Goal: Task Accomplishment & Management: Complete application form

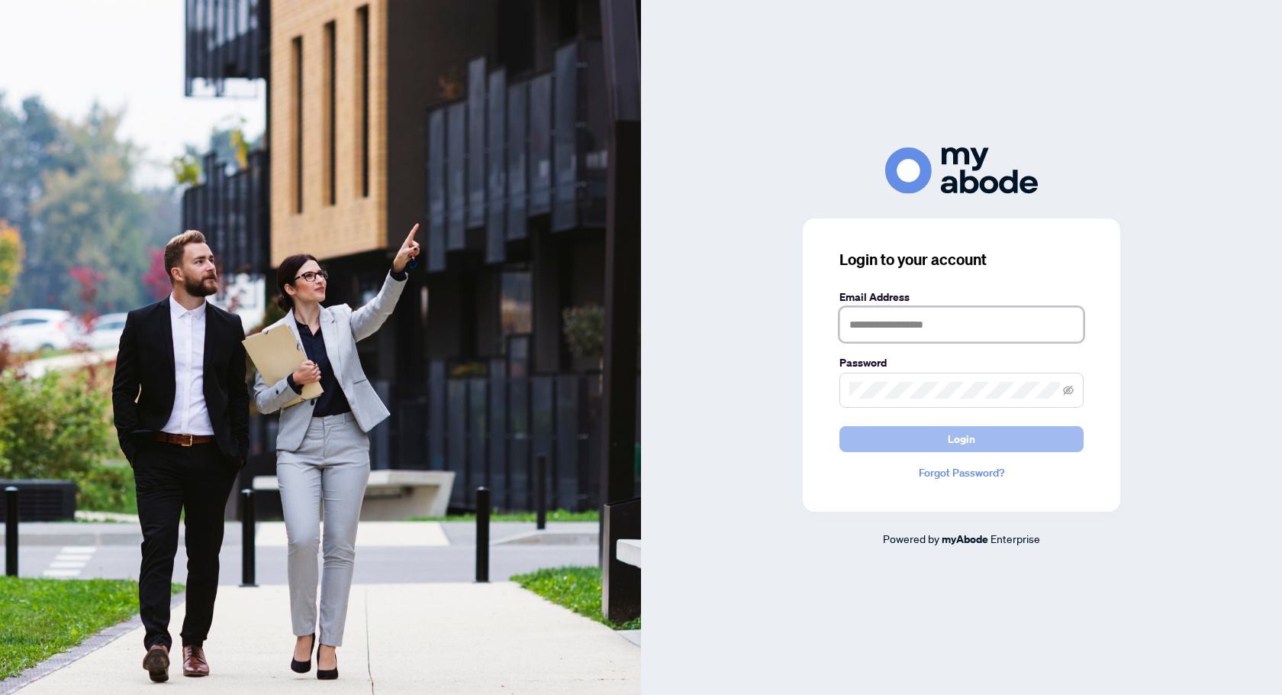
type input "**********"
click at [873, 450] on button "Login" at bounding box center [962, 439] width 244 height 26
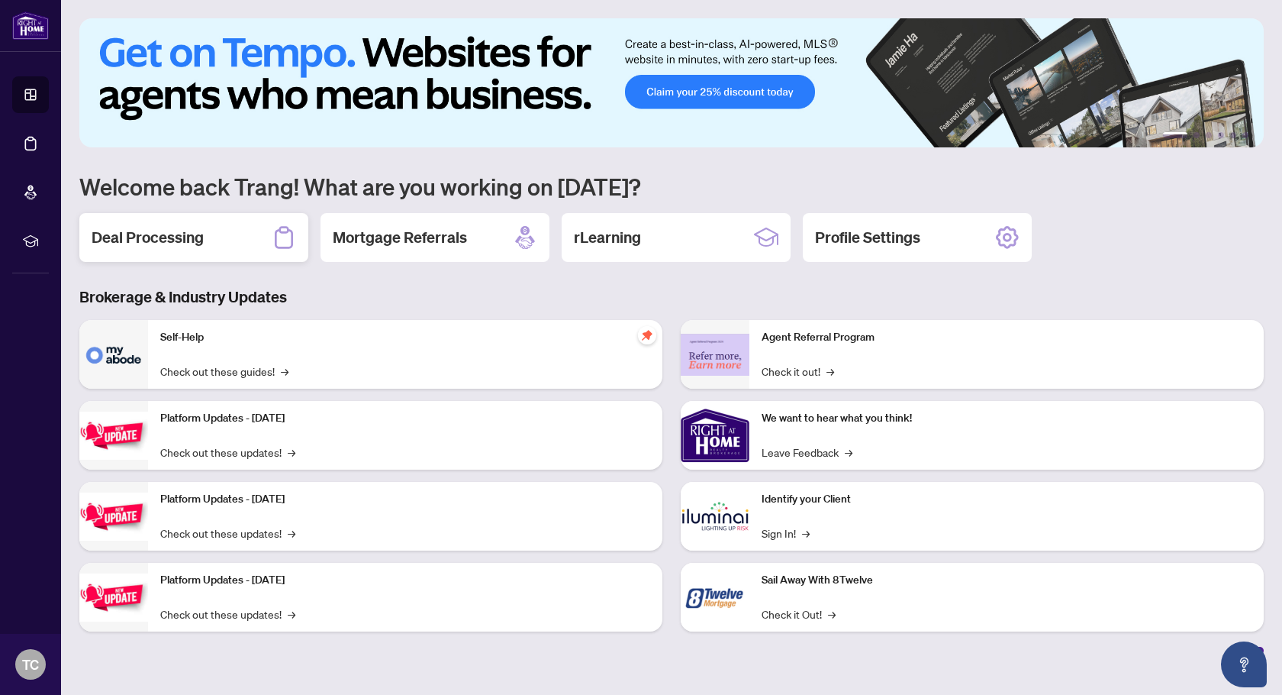
click at [204, 234] on div "Deal Processing" at bounding box center [193, 237] width 229 height 49
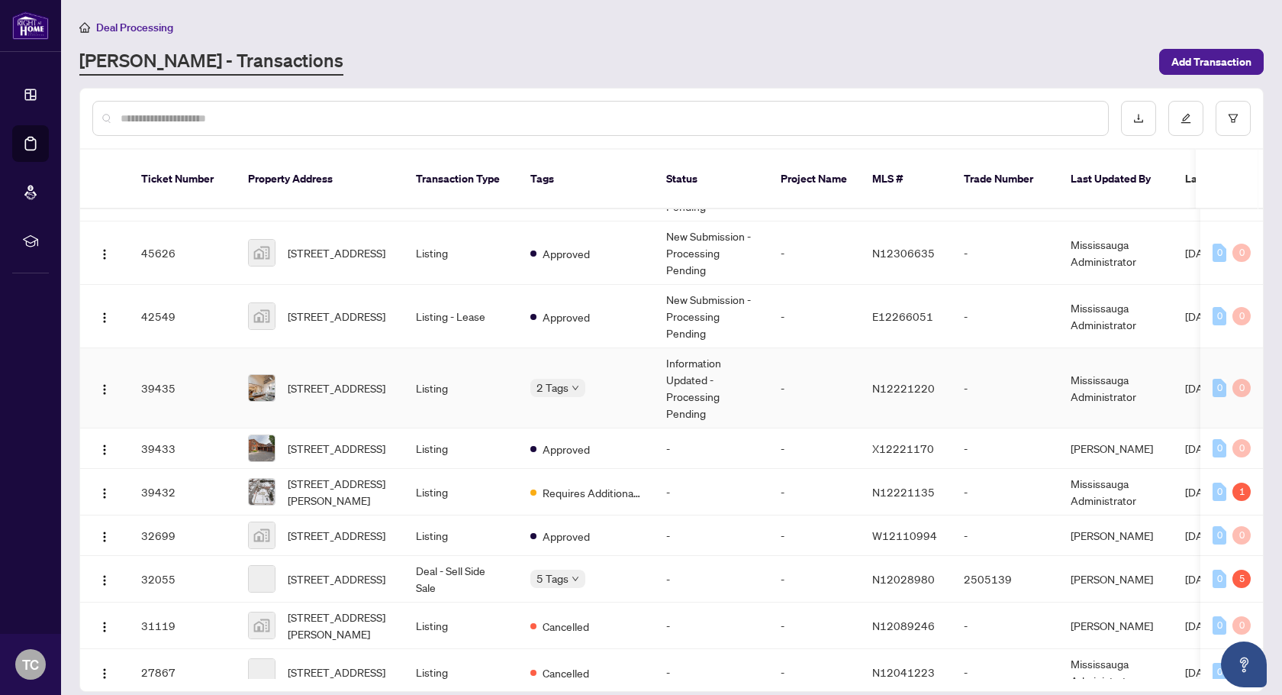
scroll to position [138, 0]
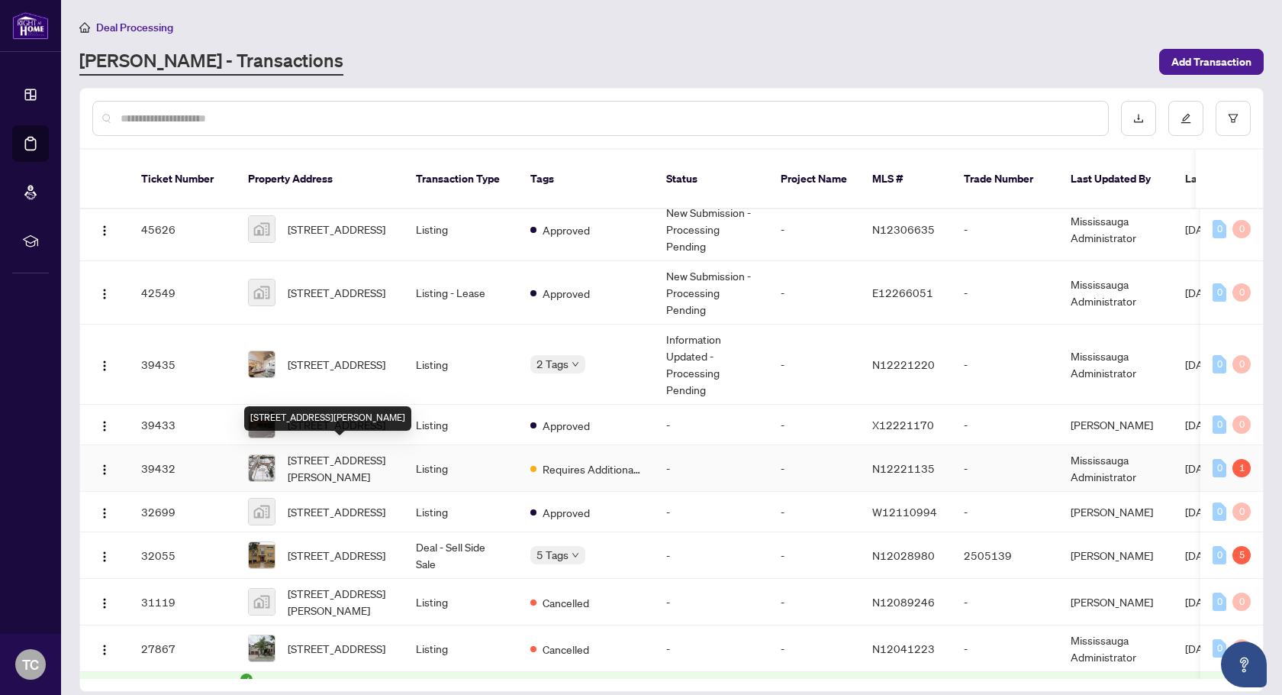
click at [328, 461] on span "[STREET_ADDRESS][PERSON_NAME]" at bounding box center [340, 468] width 104 height 34
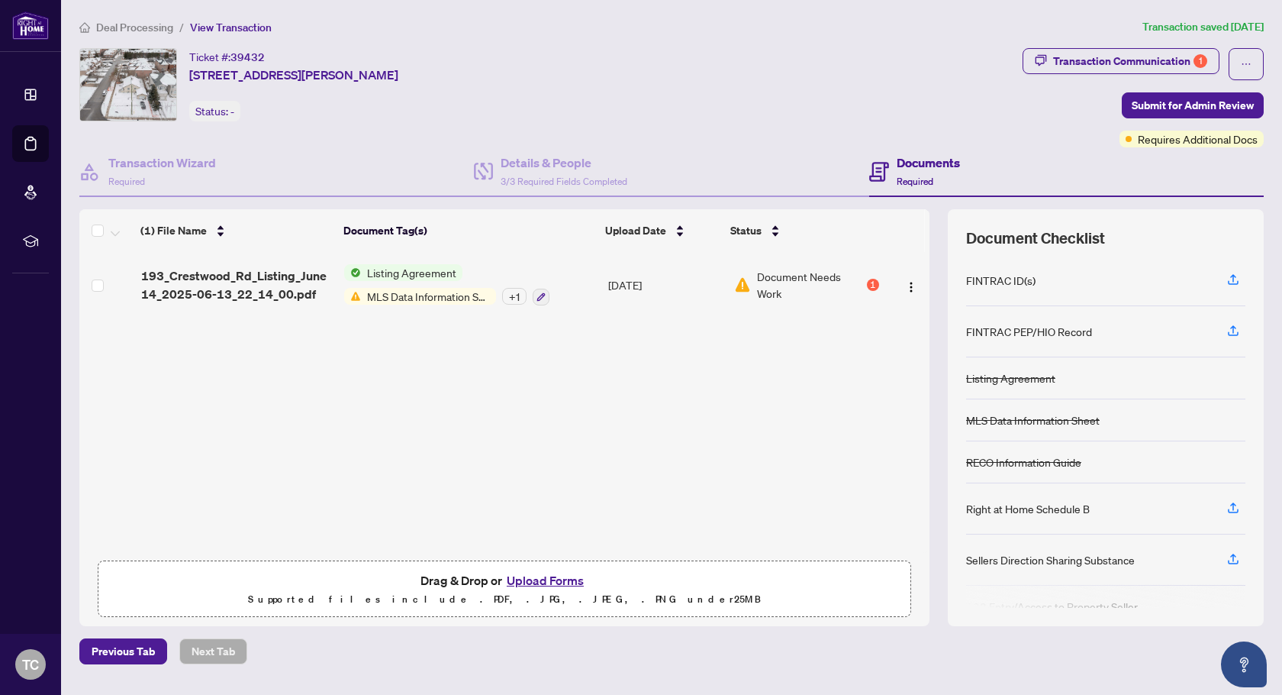
click at [540, 577] on button "Upload Forms" at bounding box center [545, 580] width 86 height 20
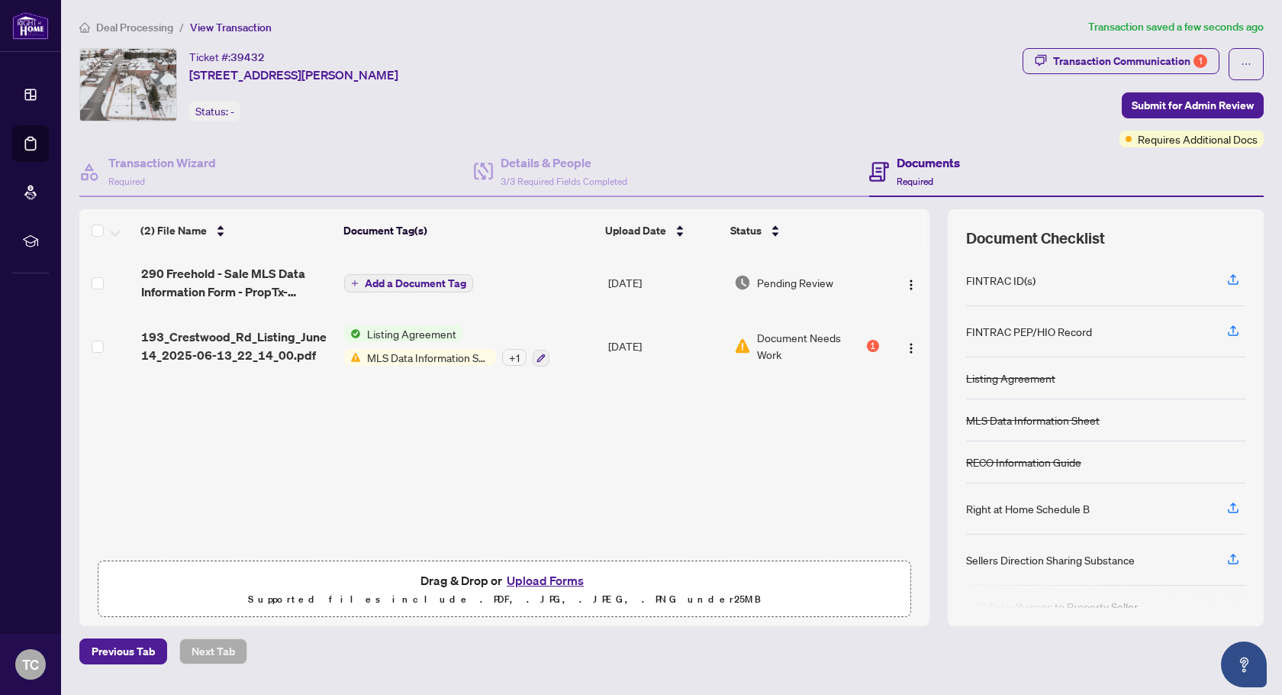
click at [533, 579] on button "Upload Forms" at bounding box center [545, 580] width 86 height 20
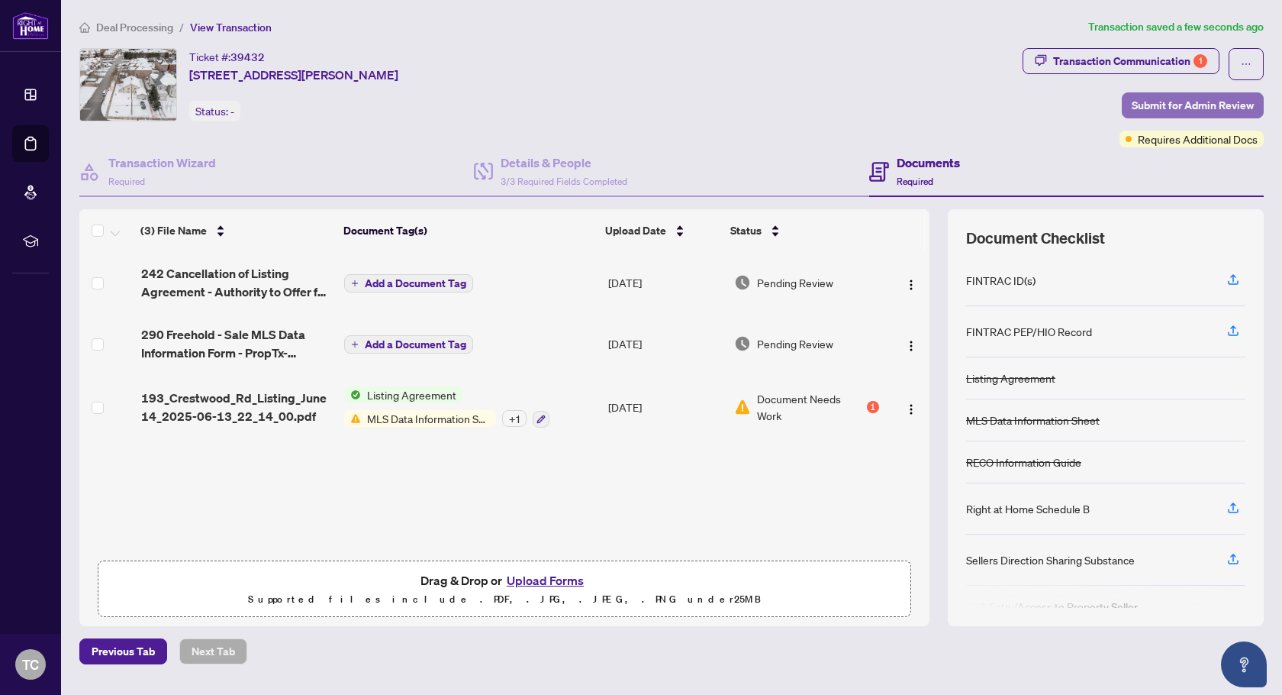
click at [1220, 103] on span "Submit for Admin Review" at bounding box center [1193, 105] width 122 height 24
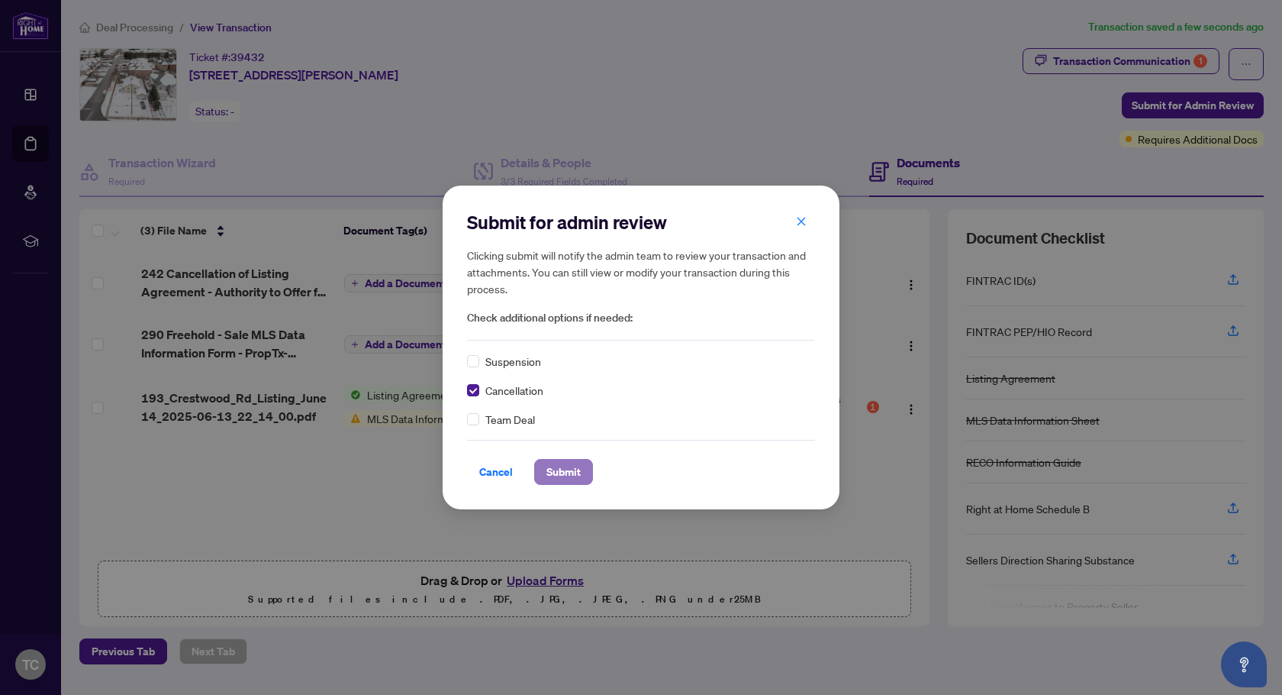
click at [556, 476] on span "Submit" at bounding box center [563, 471] width 34 height 24
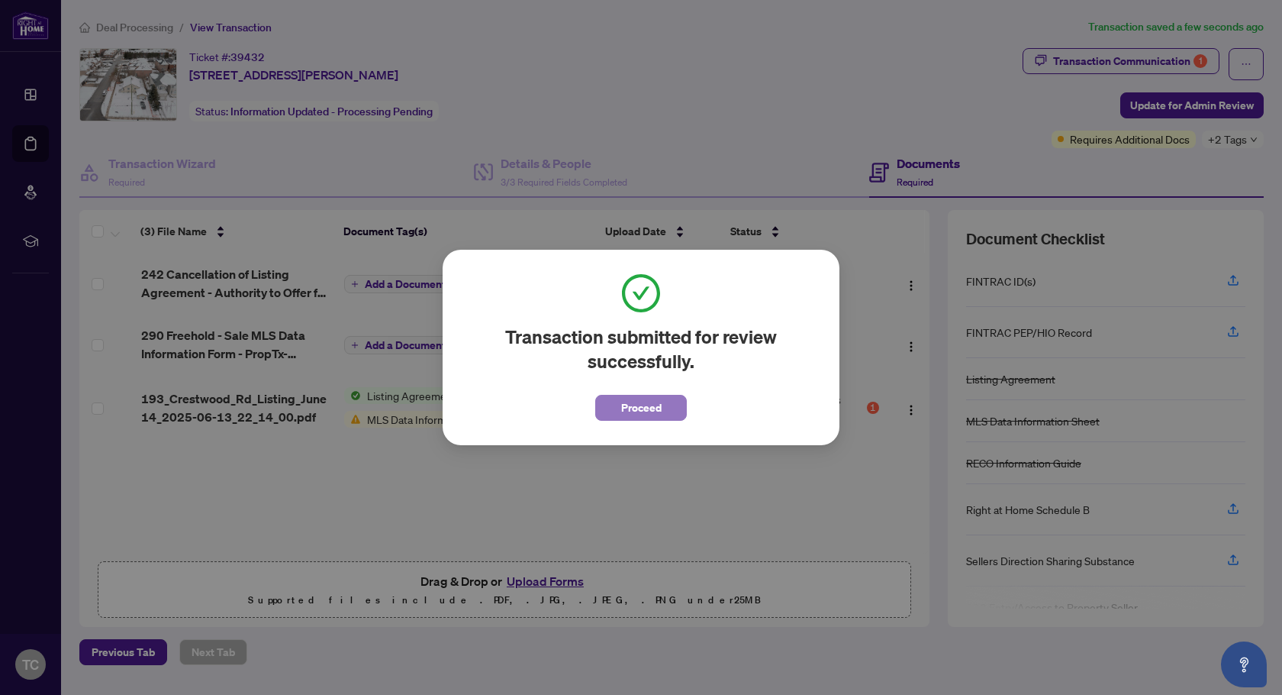
click at [624, 411] on span "Proceed" at bounding box center [641, 407] width 40 height 24
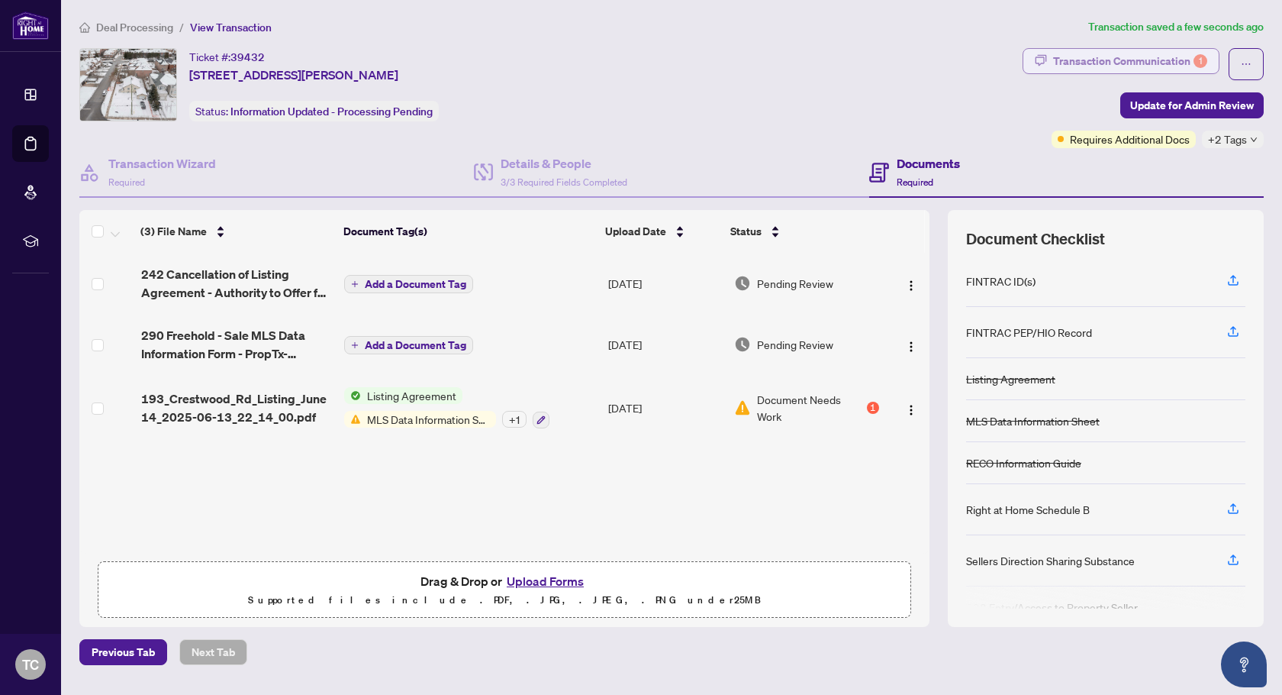
click at [1086, 63] on div "Transaction Communication 1" at bounding box center [1130, 61] width 154 height 24
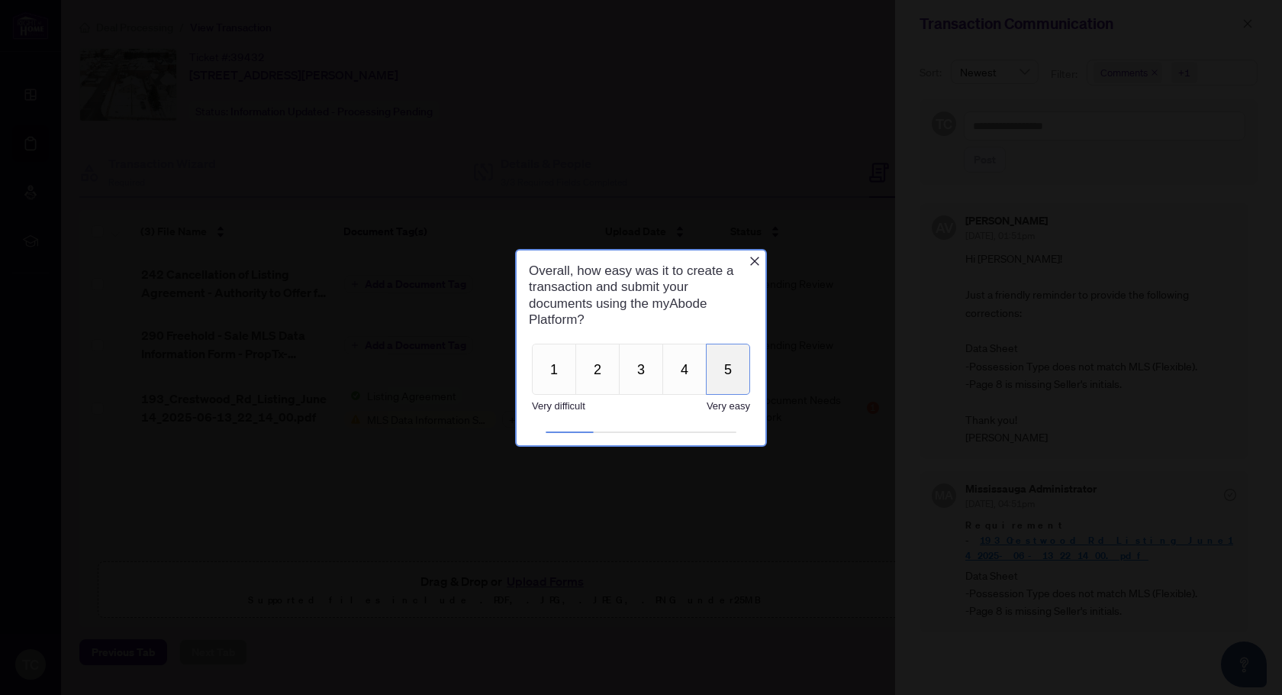
click at [720, 369] on button "5" at bounding box center [728, 368] width 44 height 51
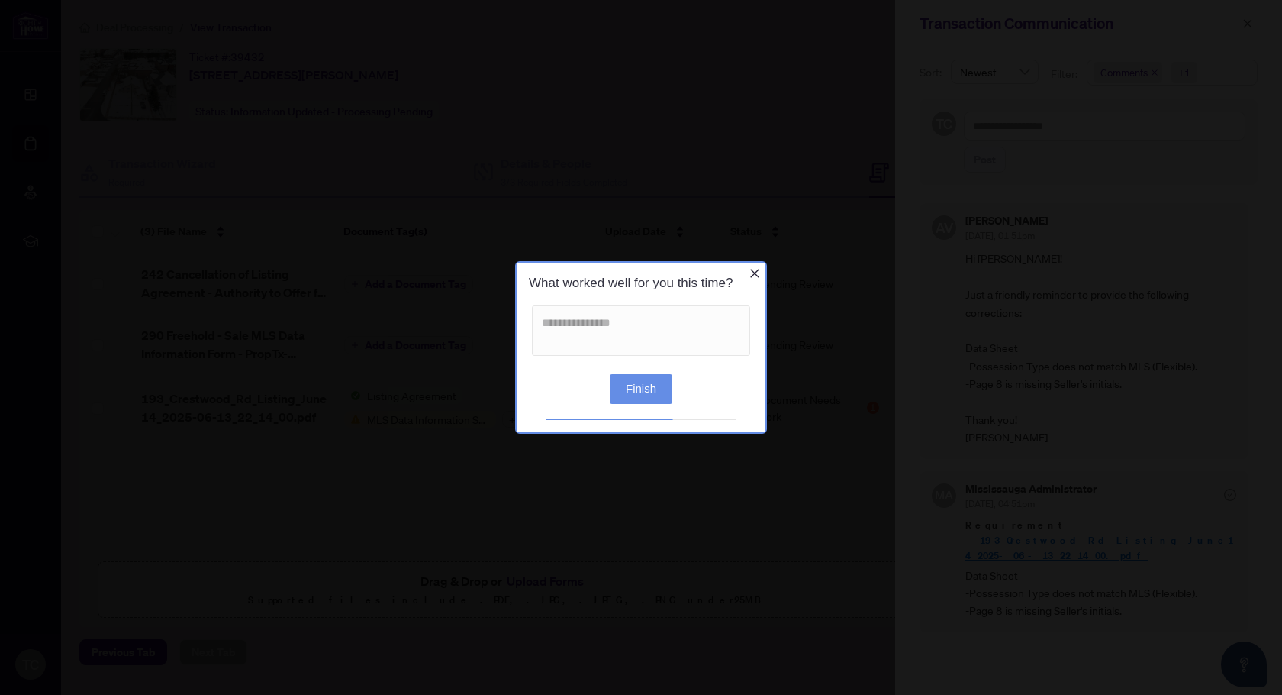
click at [627, 390] on button "Finish" at bounding box center [641, 389] width 63 height 30
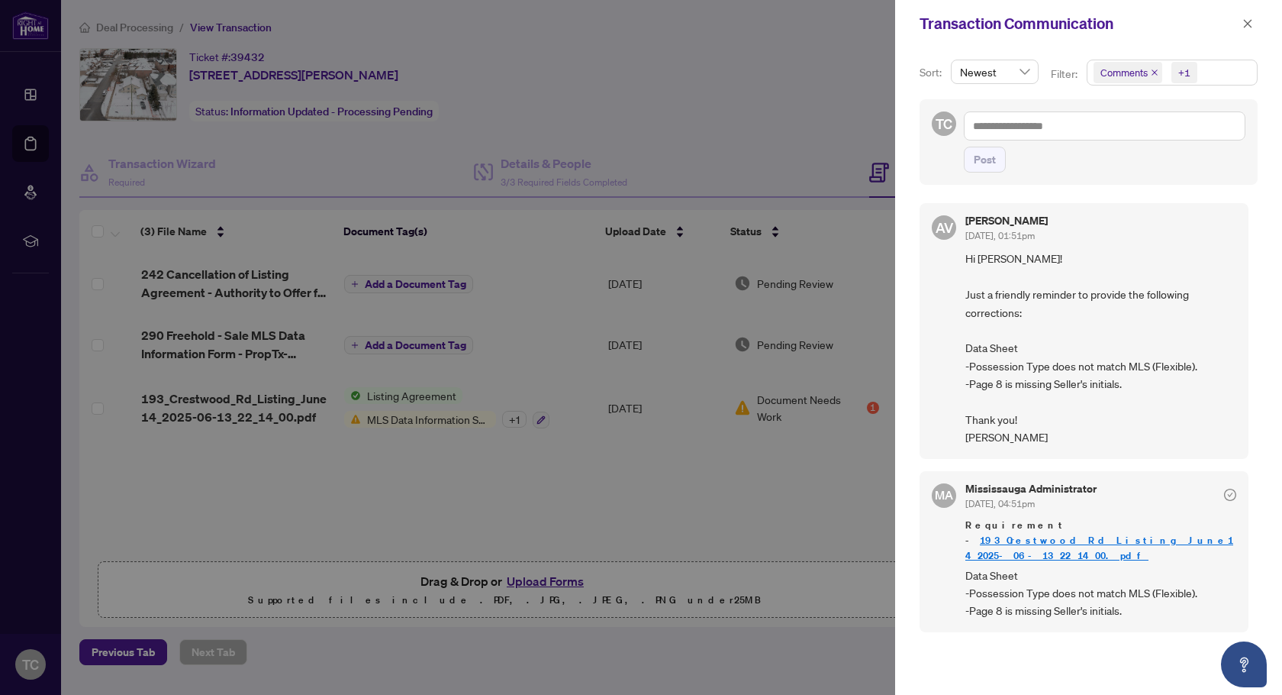
scroll to position [3, 0]
click at [782, 507] on div at bounding box center [641, 347] width 1282 height 695
click at [783, 98] on div at bounding box center [641, 347] width 1282 height 695
click at [427, 499] on div at bounding box center [641, 347] width 1282 height 695
click at [711, 90] on div at bounding box center [641, 347] width 1282 height 695
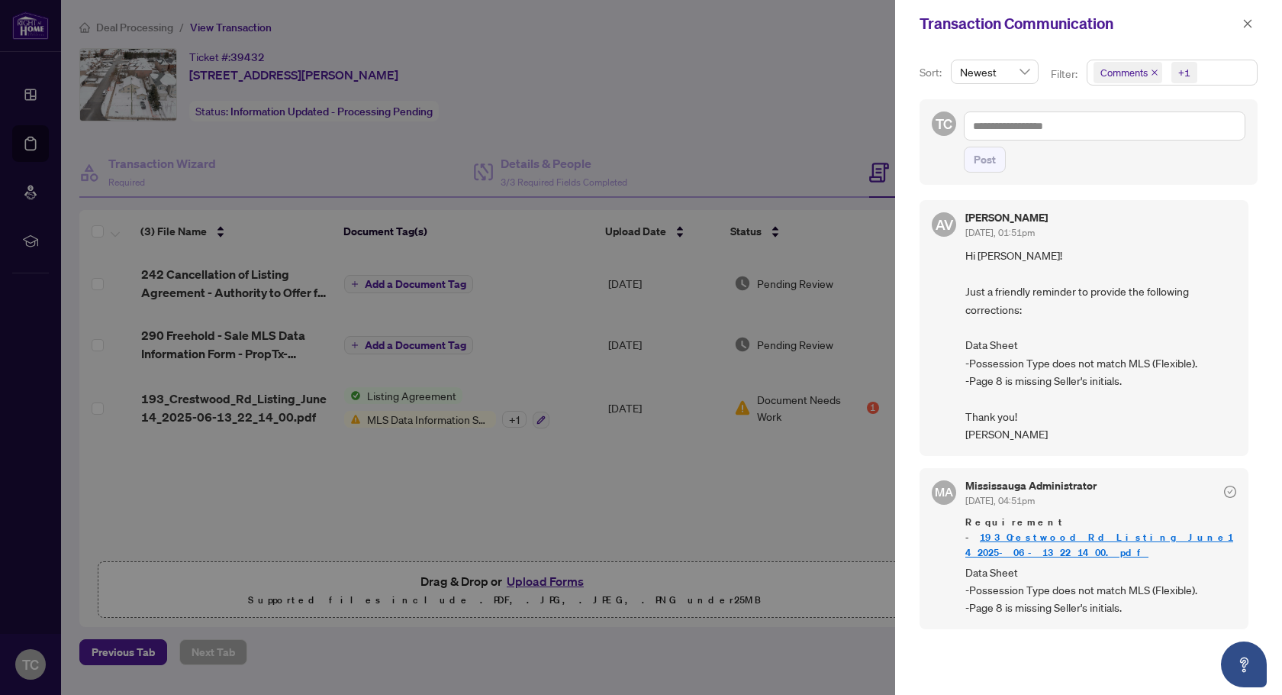
click at [464, 659] on div at bounding box center [641, 347] width 1282 height 695
click at [510, 672] on div at bounding box center [641, 347] width 1282 height 695
click at [266, 517] on div at bounding box center [641, 347] width 1282 height 695
click at [741, 85] on div at bounding box center [641, 347] width 1282 height 695
click at [1248, 24] on icon "close" at bounding box center [1248, 23] width 8 height 8
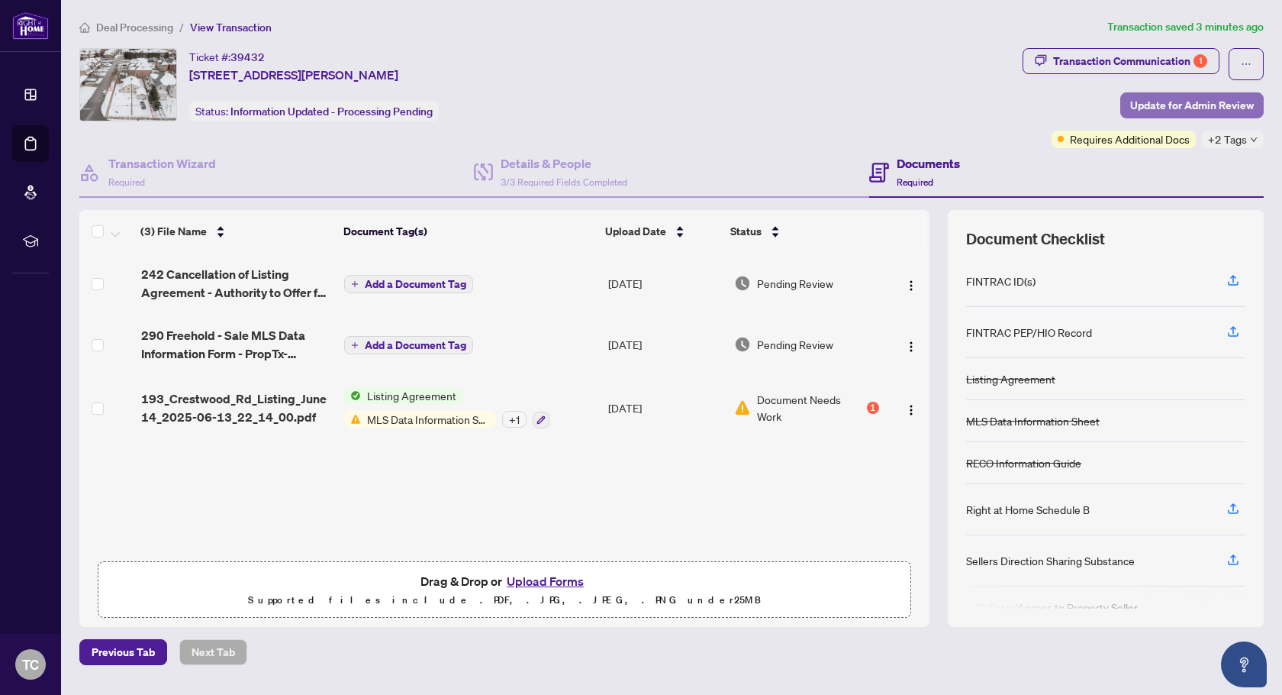
click at [1156, 104] on span "Update for Admin Review" at bounding box center [1192, 105] width 124 height 24
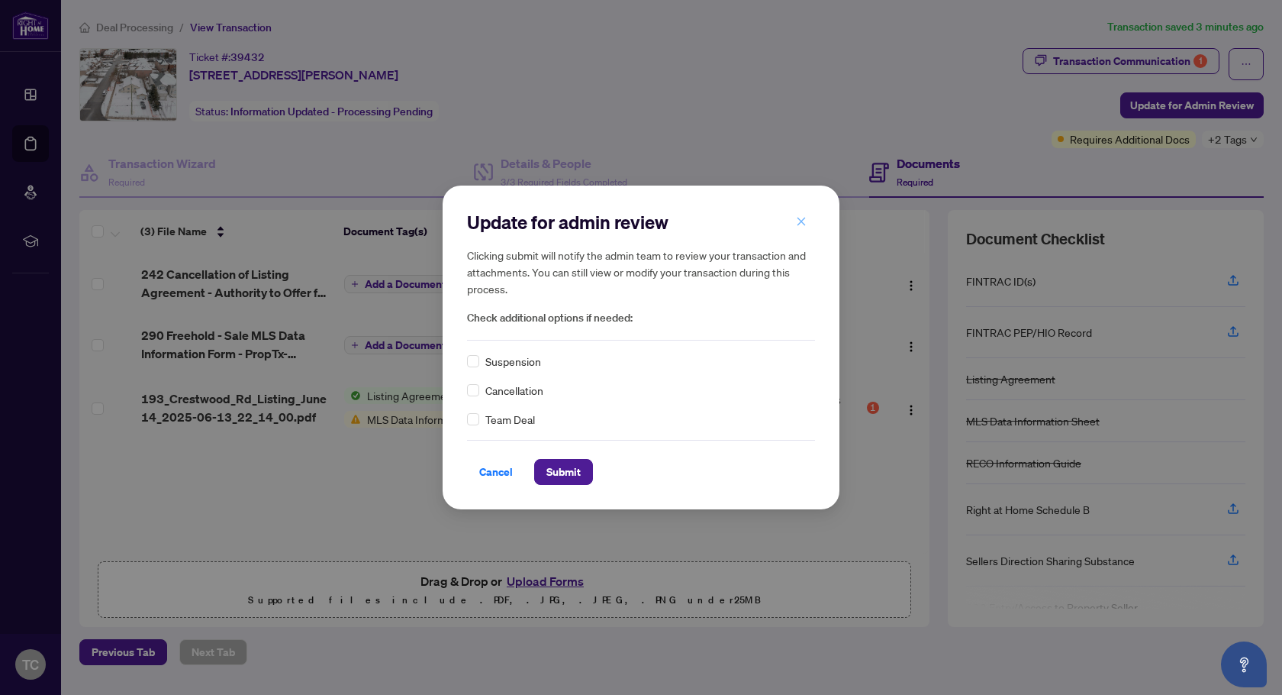
click at [798, 225] on icon "close" at bounding box center [802, 222] width 8 height 8
